Goal: Information Seeking & Learning: Learn about a topic

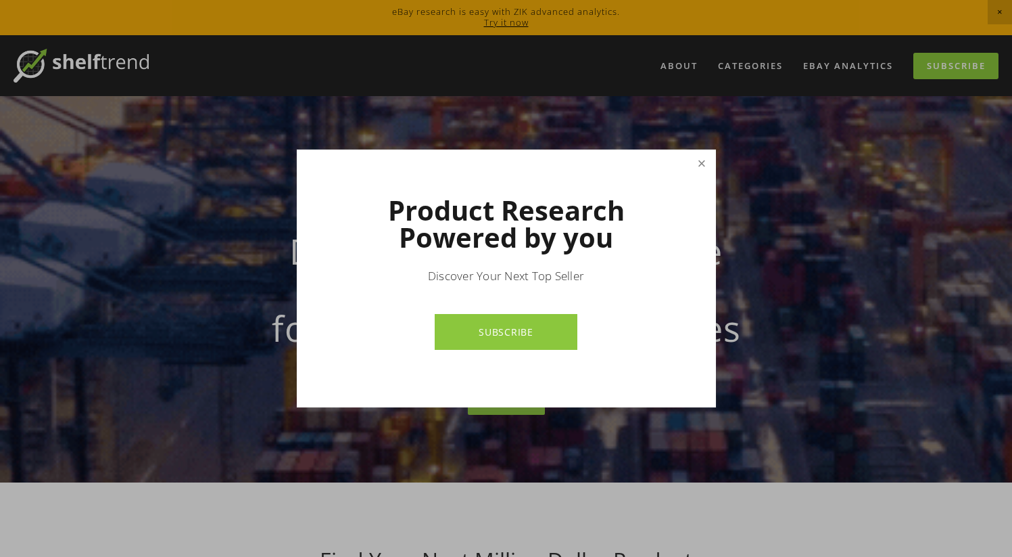
click at [704, 170] on link "Close" at bounding box center [702, 163] width 24 height 24
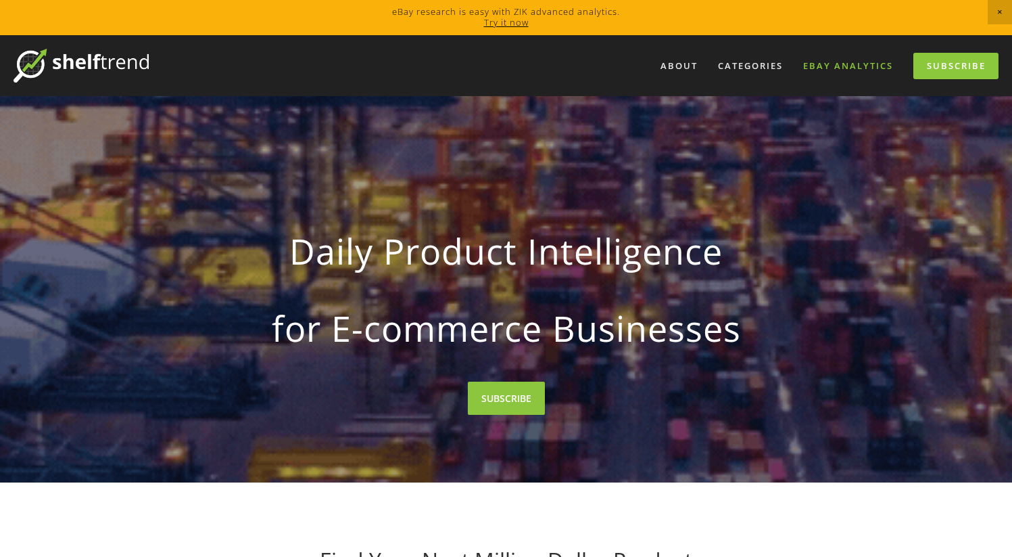
click at [840, 63] on link "eBay Analytics" at bounding box center [849, 66] width 108 height 22
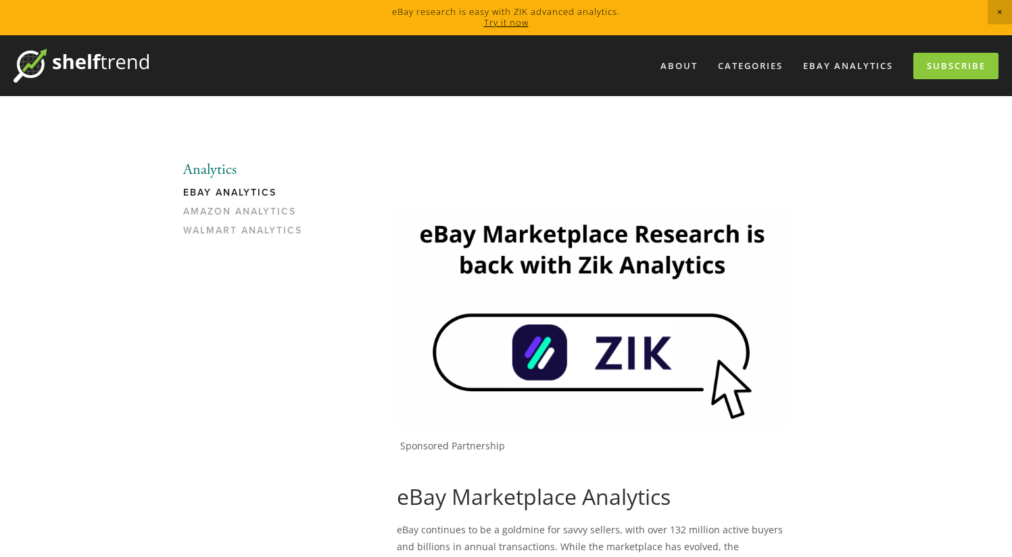
click at [510, 24] on link "Try it now" at bounding box center [506, 22] width 45 height 12
click at [562, 360] on img at bounding box center [592, 317] width 391 height 220
